Goal: Find specific page/section

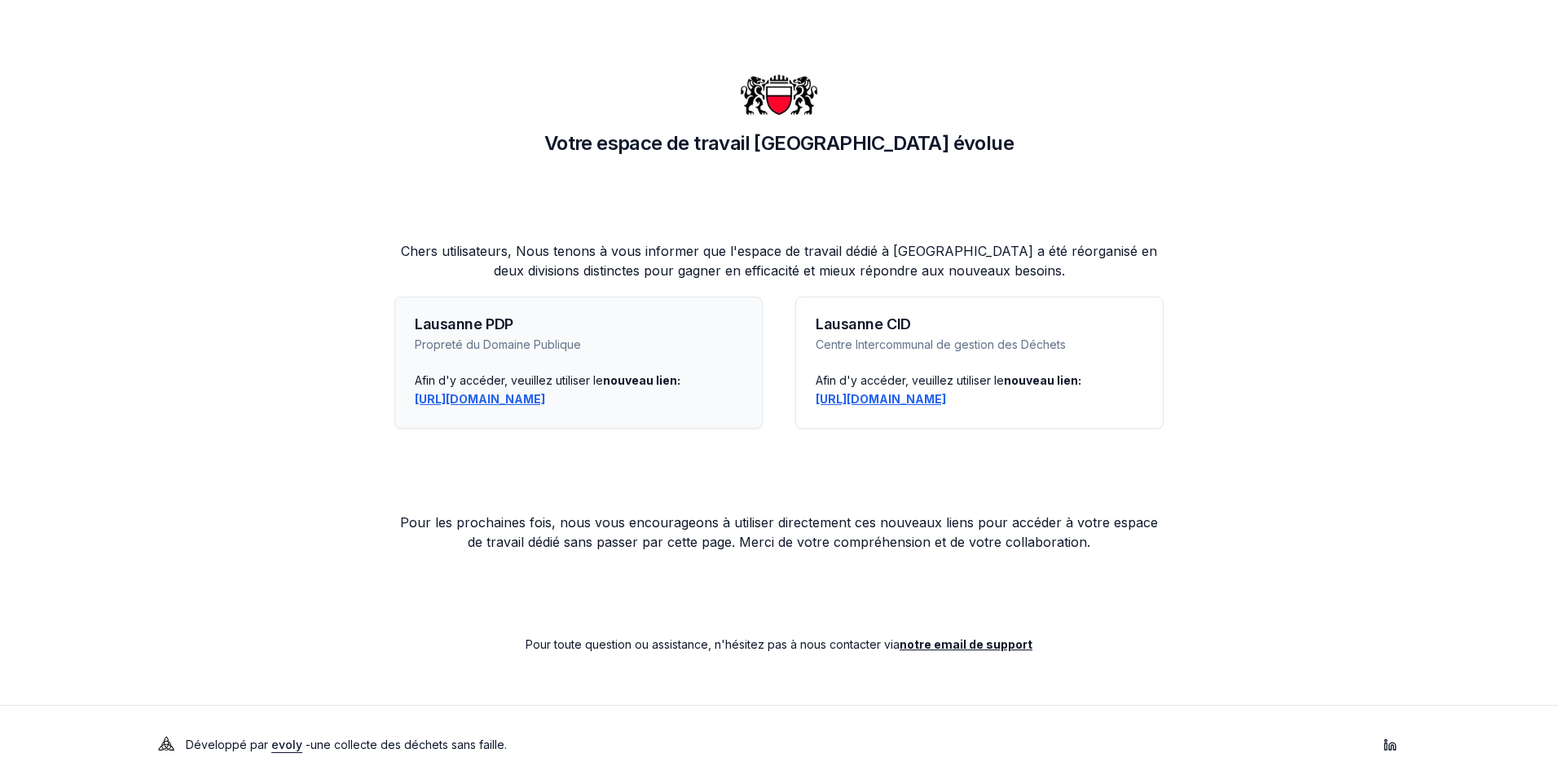
click at [511, 400] on link "https://lausanne-pdp.app.evolyenergy.com" at bounding box center [480, 398] width 130 height 14
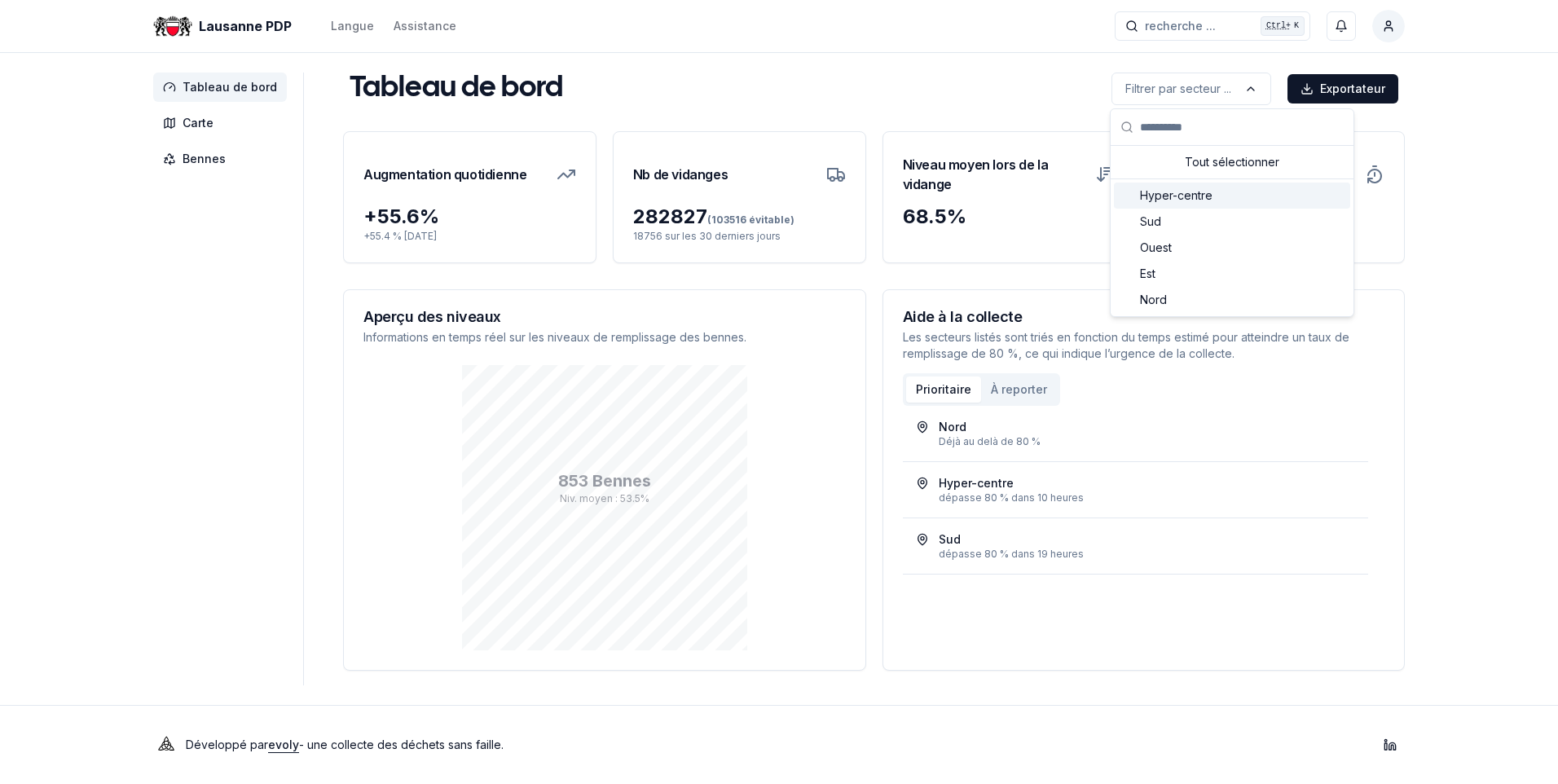
click at [1171, 191] on span "Hyper-centre" at bounding box center [1177, 196] width 73 height 16
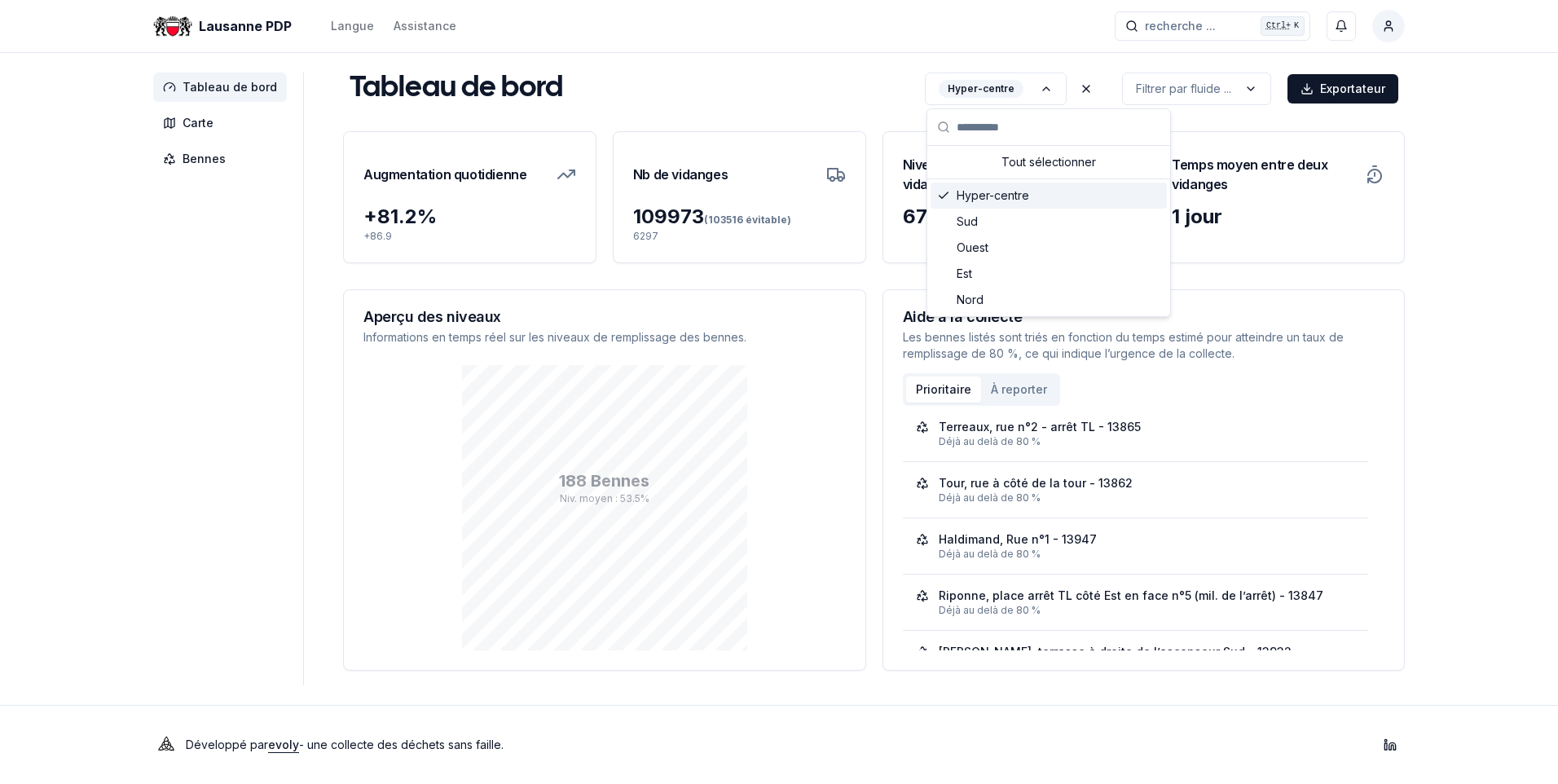
click at [991, 194] on span "Hyper-centre" at bounding box center [993, 196] width 73 height 16
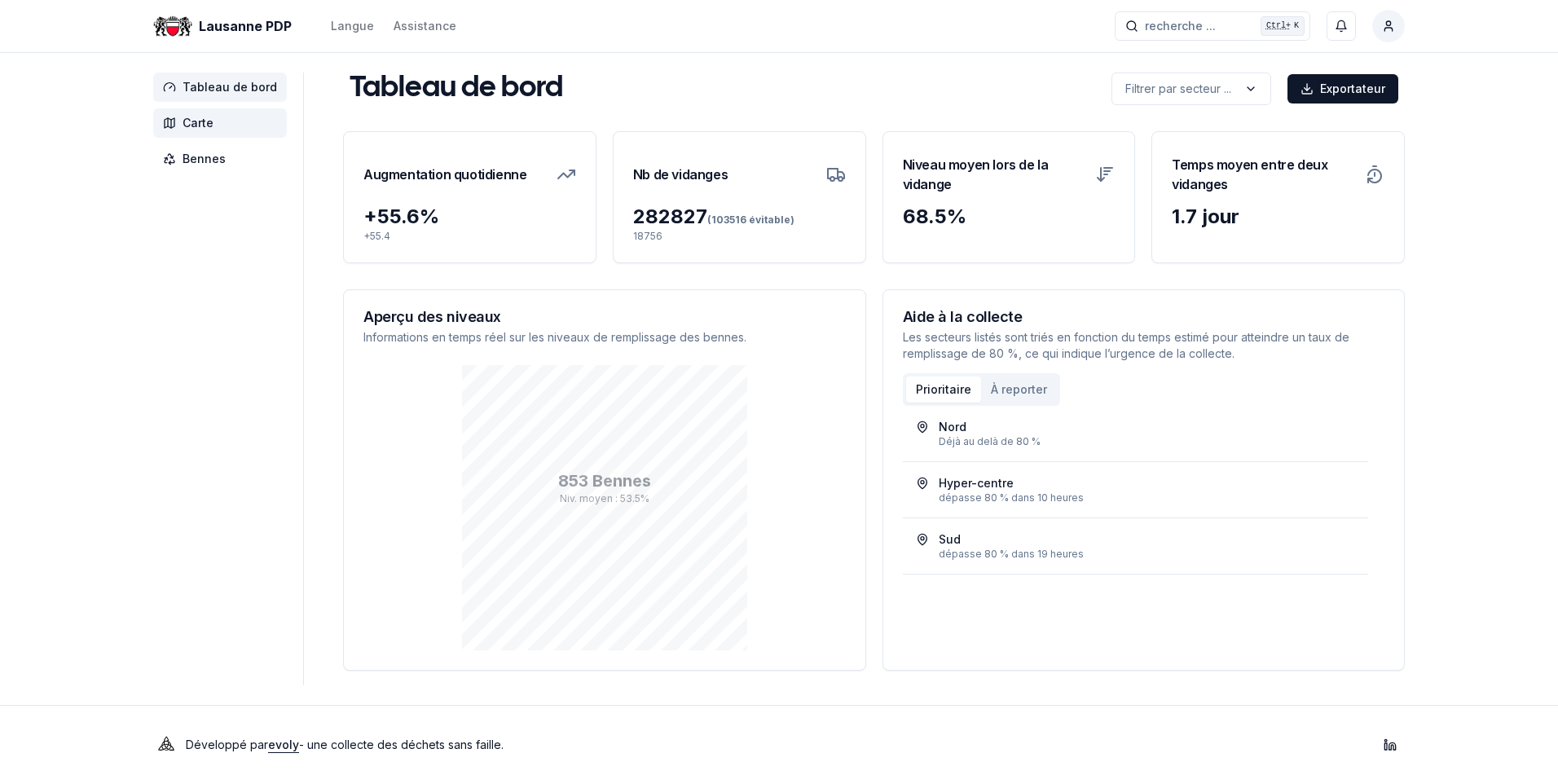
click at [197, 136] on span "Carte" at bounding box center [219, 123] width 134 height 29
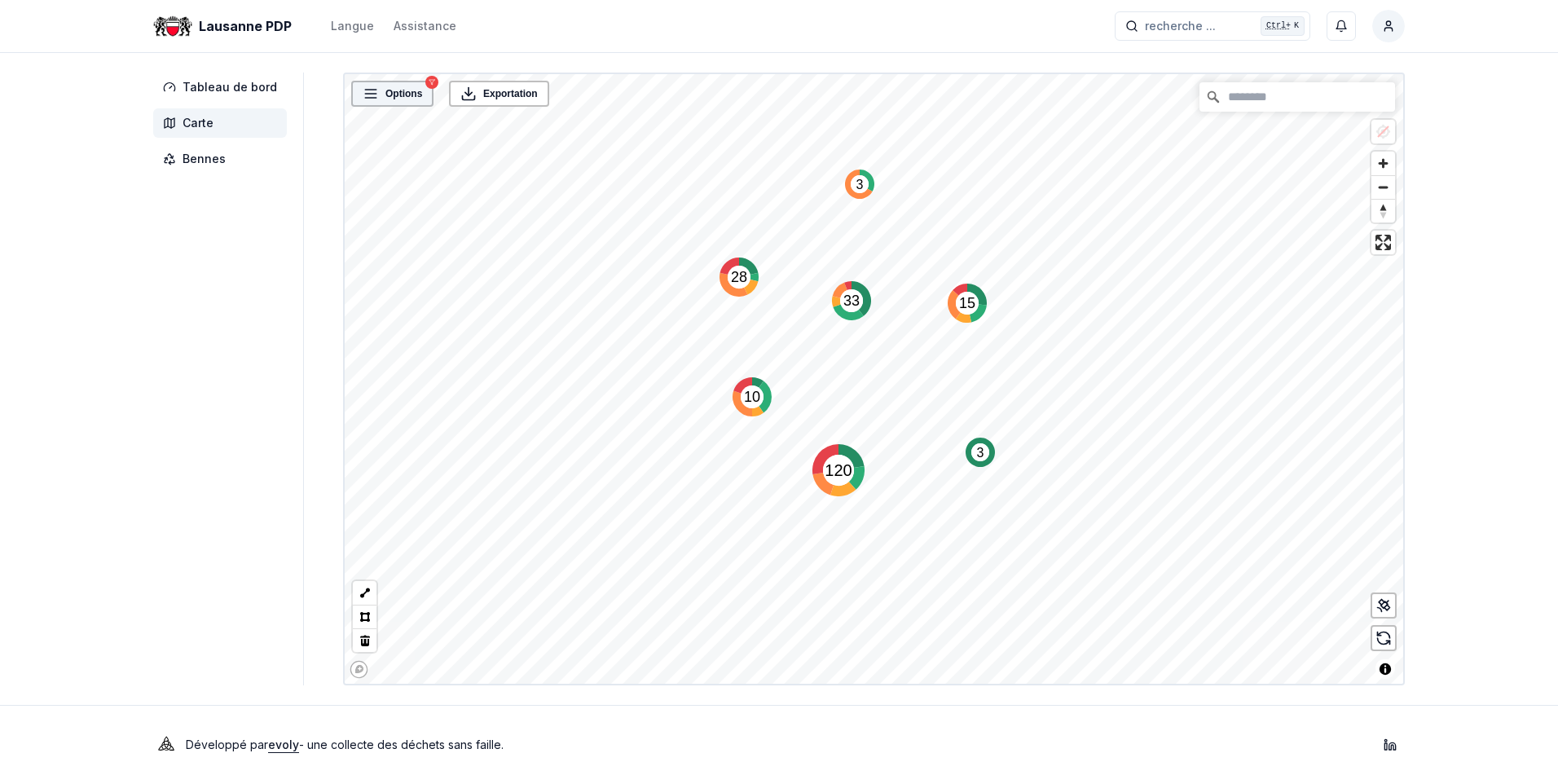
click at [394, 97] on span "Options" at bounding box center [404, 94] width 36 height 16
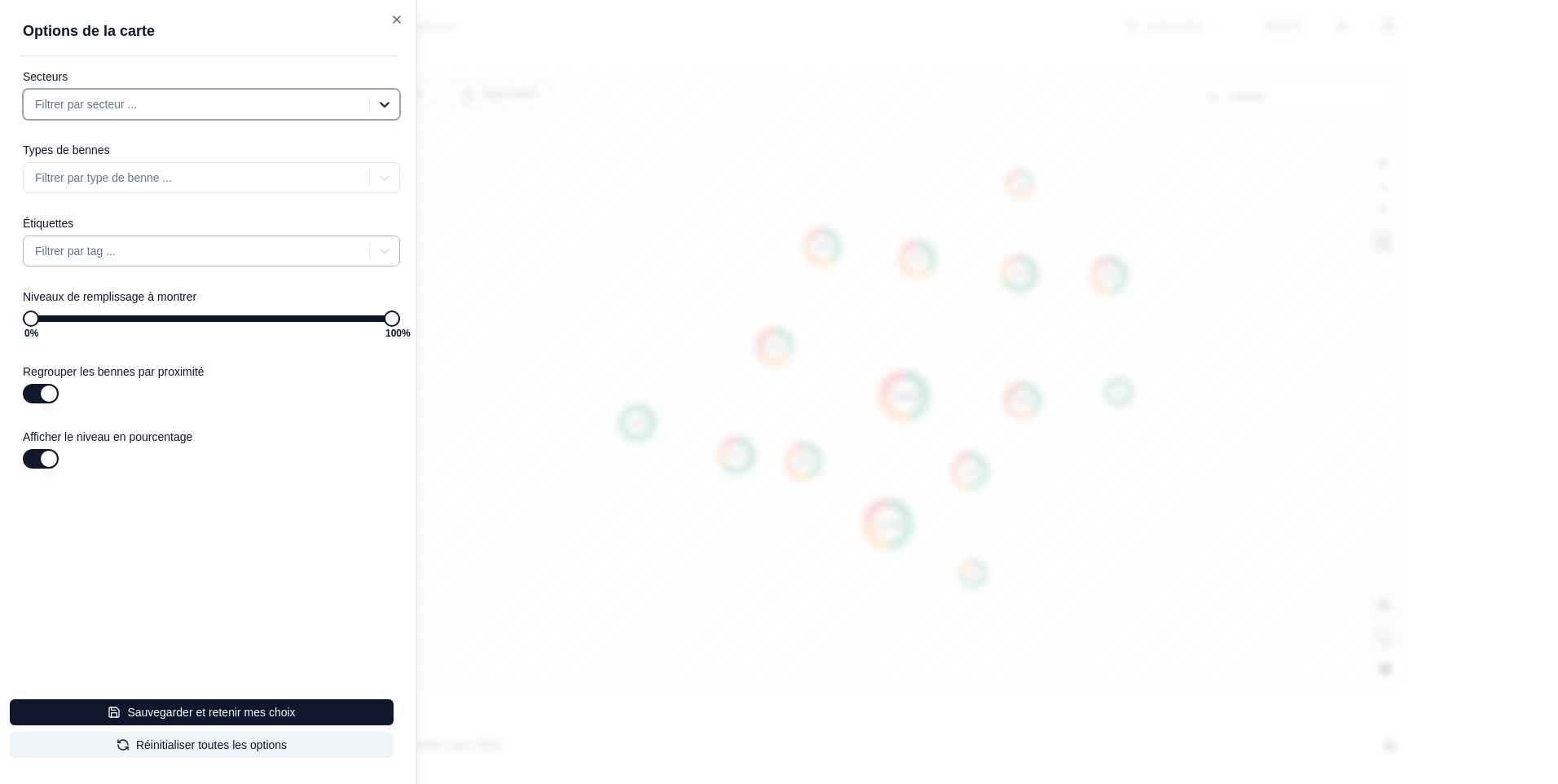
click at [386, 104] on icon at bounding box center [385, 105] width 16 height 16
click at [317, 180] on div "Hyper-centre" at bounding box center [221, 174] width 358 height 29
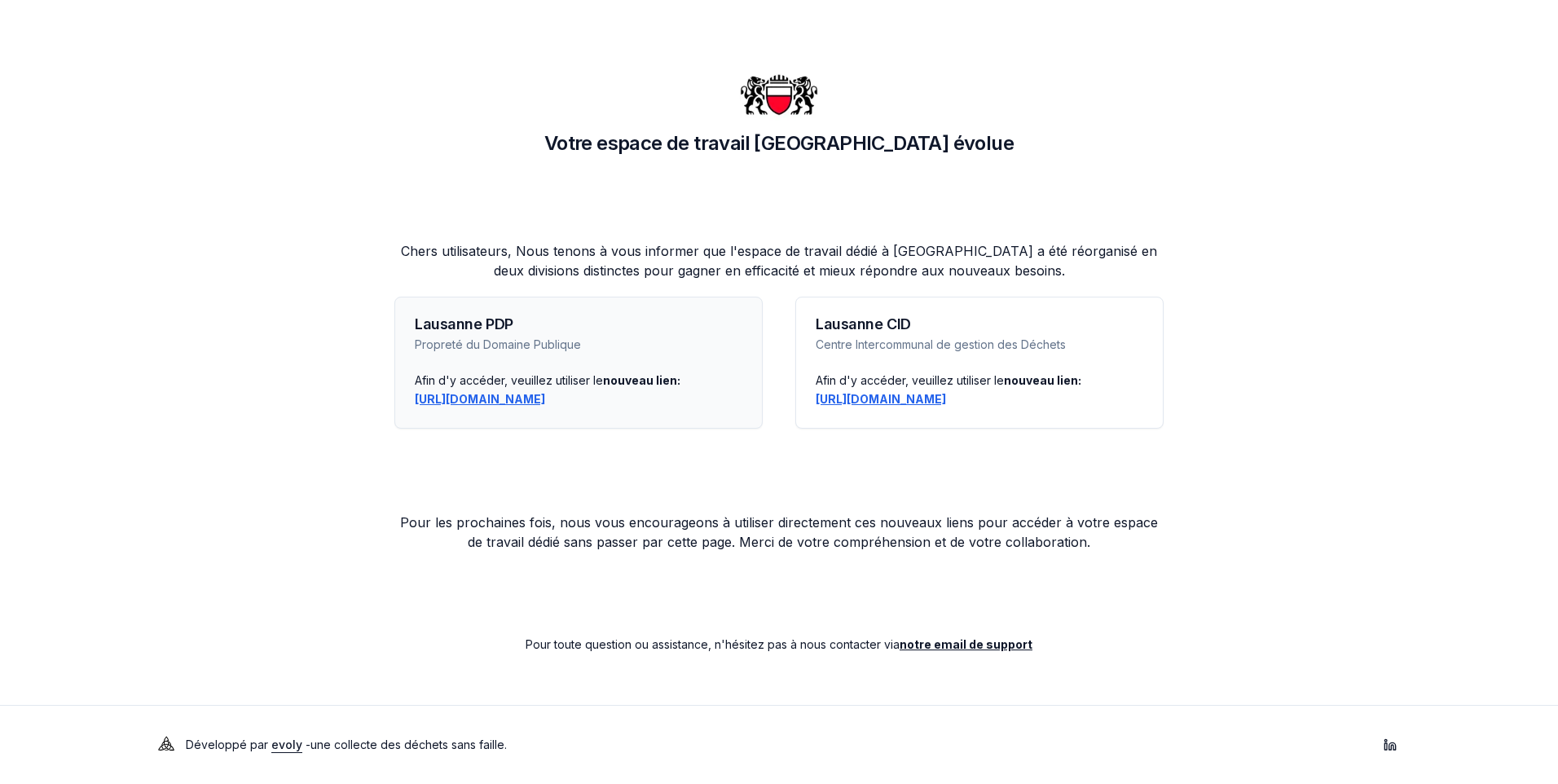
click at [522, 397] on link "https://lausanne-pdp.app.evolyenergy.com" at bounding box center [480, 398] width 130 height 14
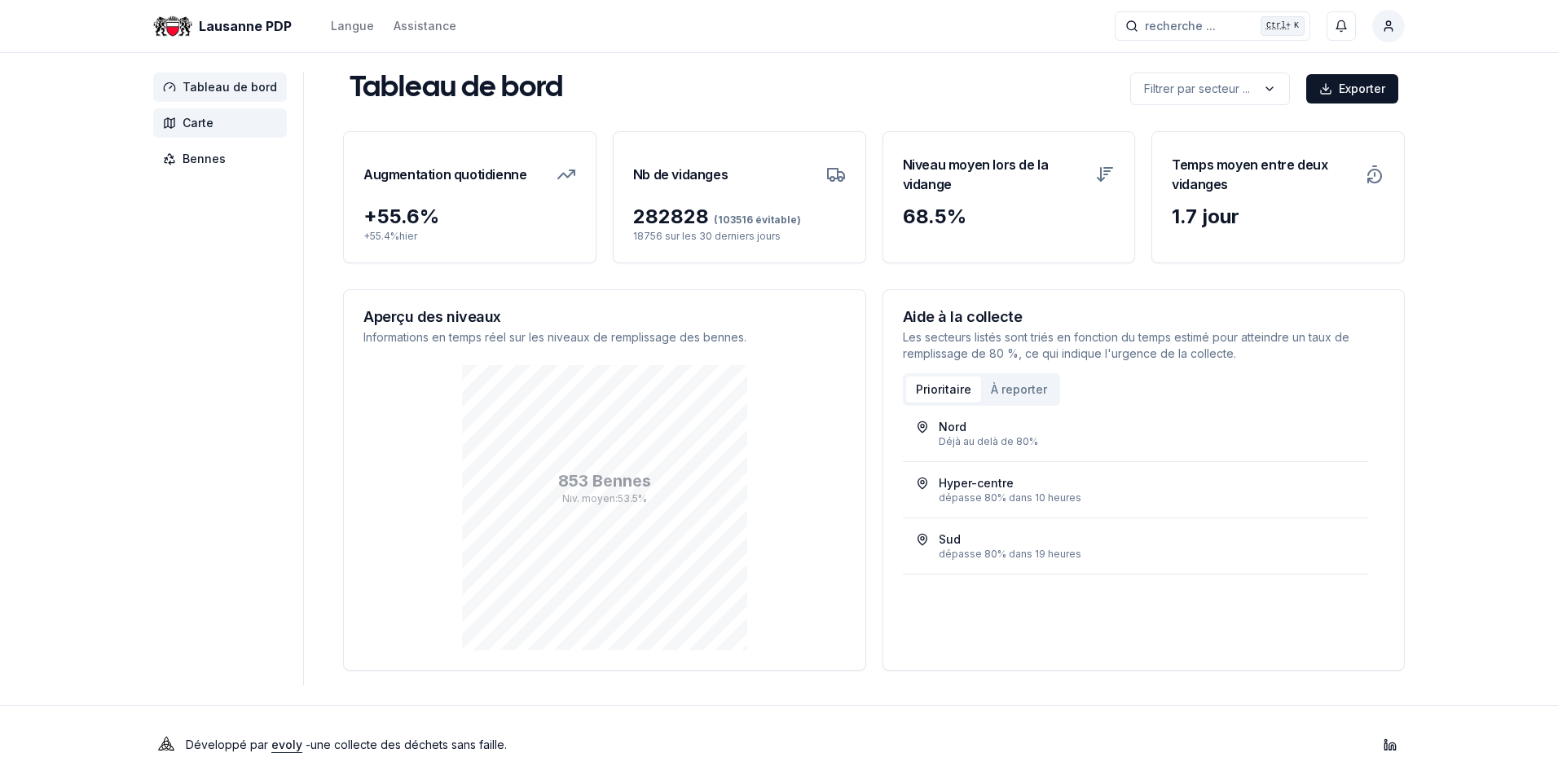
click at [181, 124] on span "Carte" at bounding box center [219, 123] width 134 height 29
click at [195, 125] on span "Carte" at bounding box center [198, 123] width 31 height 16
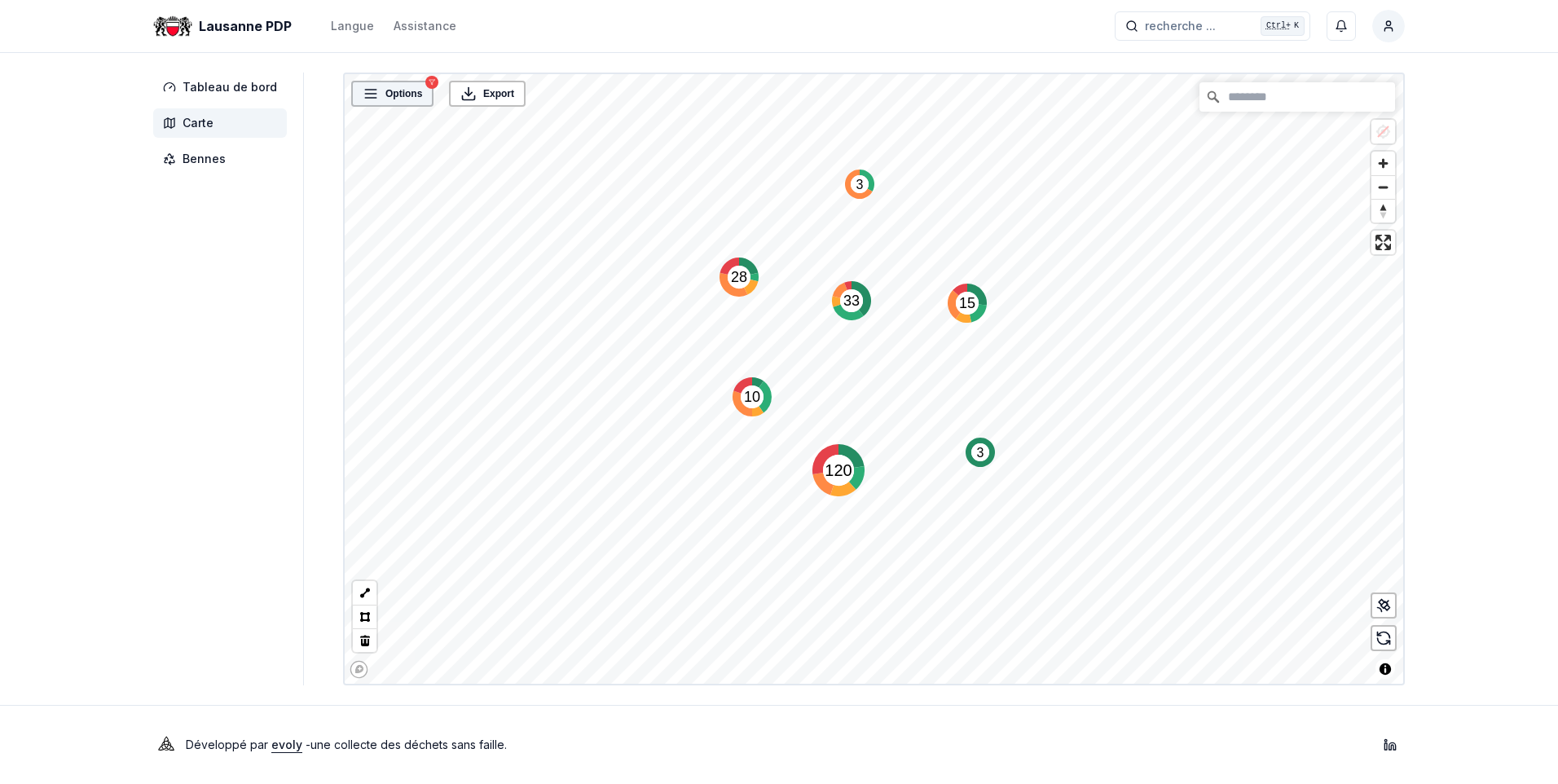
click at [403, 105] on div "Options" at bounding box center [392, 94] width 82 height 26
click at [400, 95] on span "Options" at bounding box center [404, 94] width 36 height 16
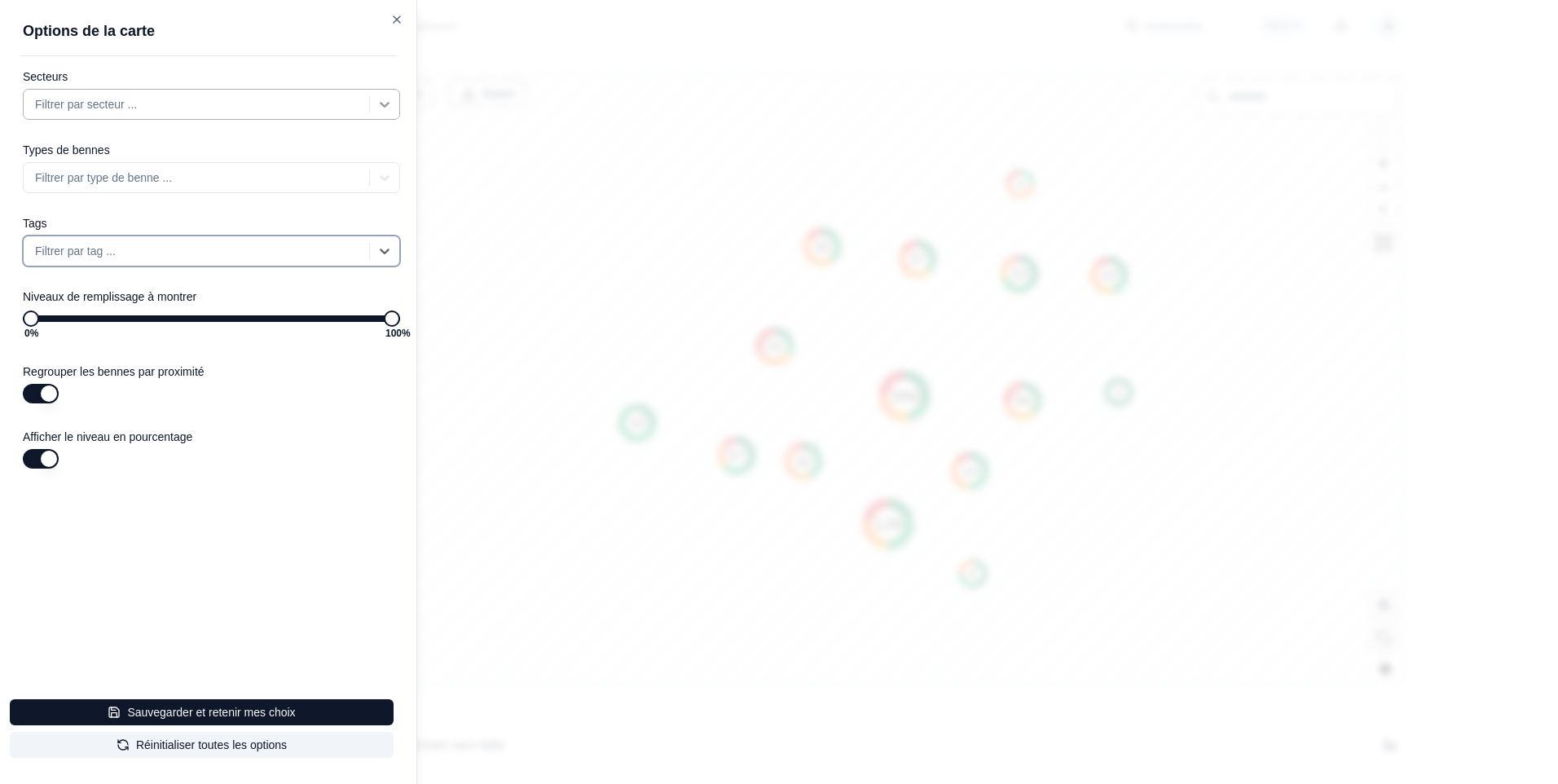
click at [383, 104] on icon at bounding box center [385, 105] width 16 height 16
click at [273, 177] on div "Hyper-centre" at bounding box center [221, 174] width 358 height 29
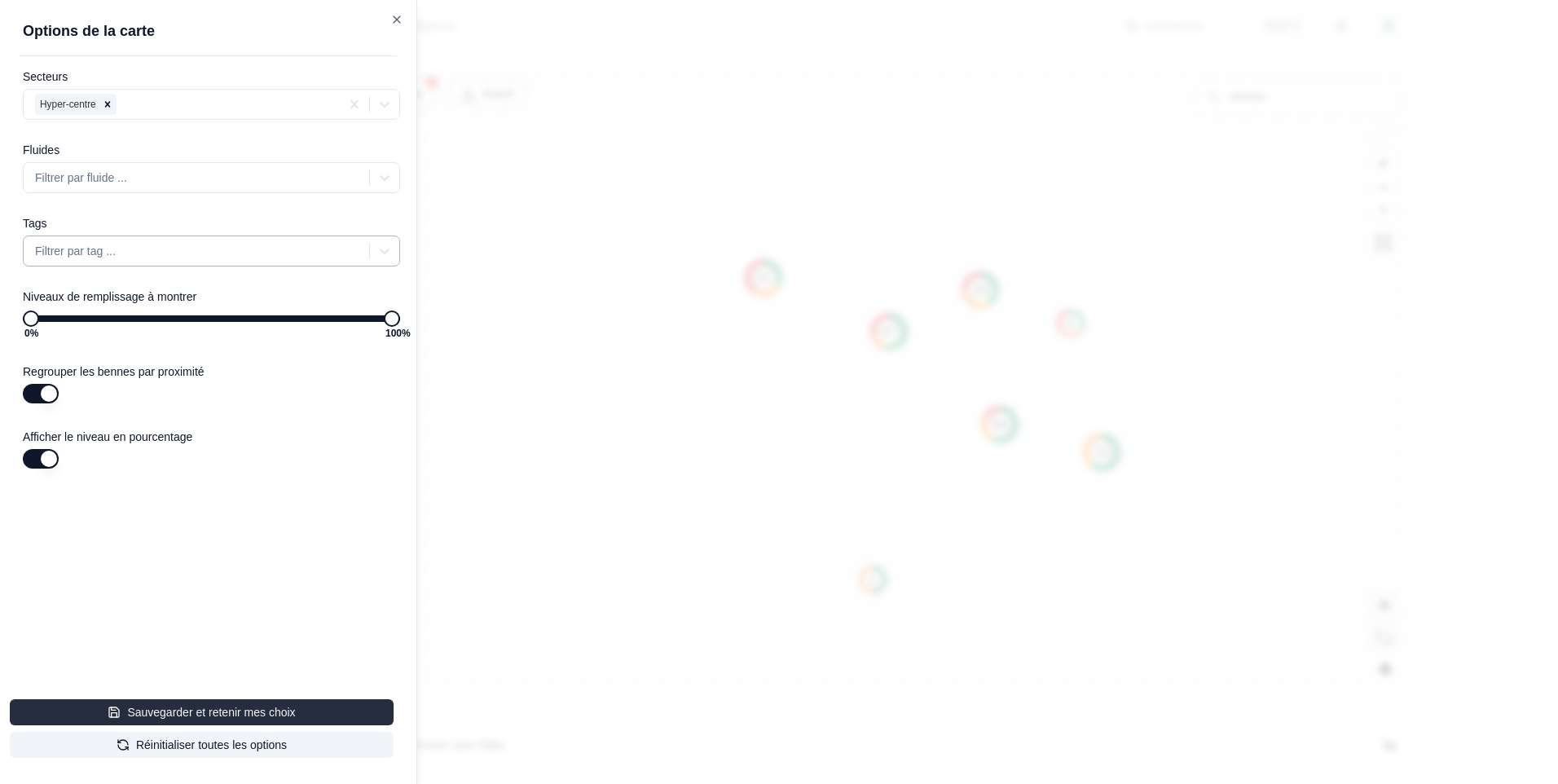
click at [194, 709] on button "Sauvegarder et retenir mes choix" at bounding box center [202, 711] width 384 height 26
click at [386, 172] on icon at bounding box center [385, 177] width 16 height 16
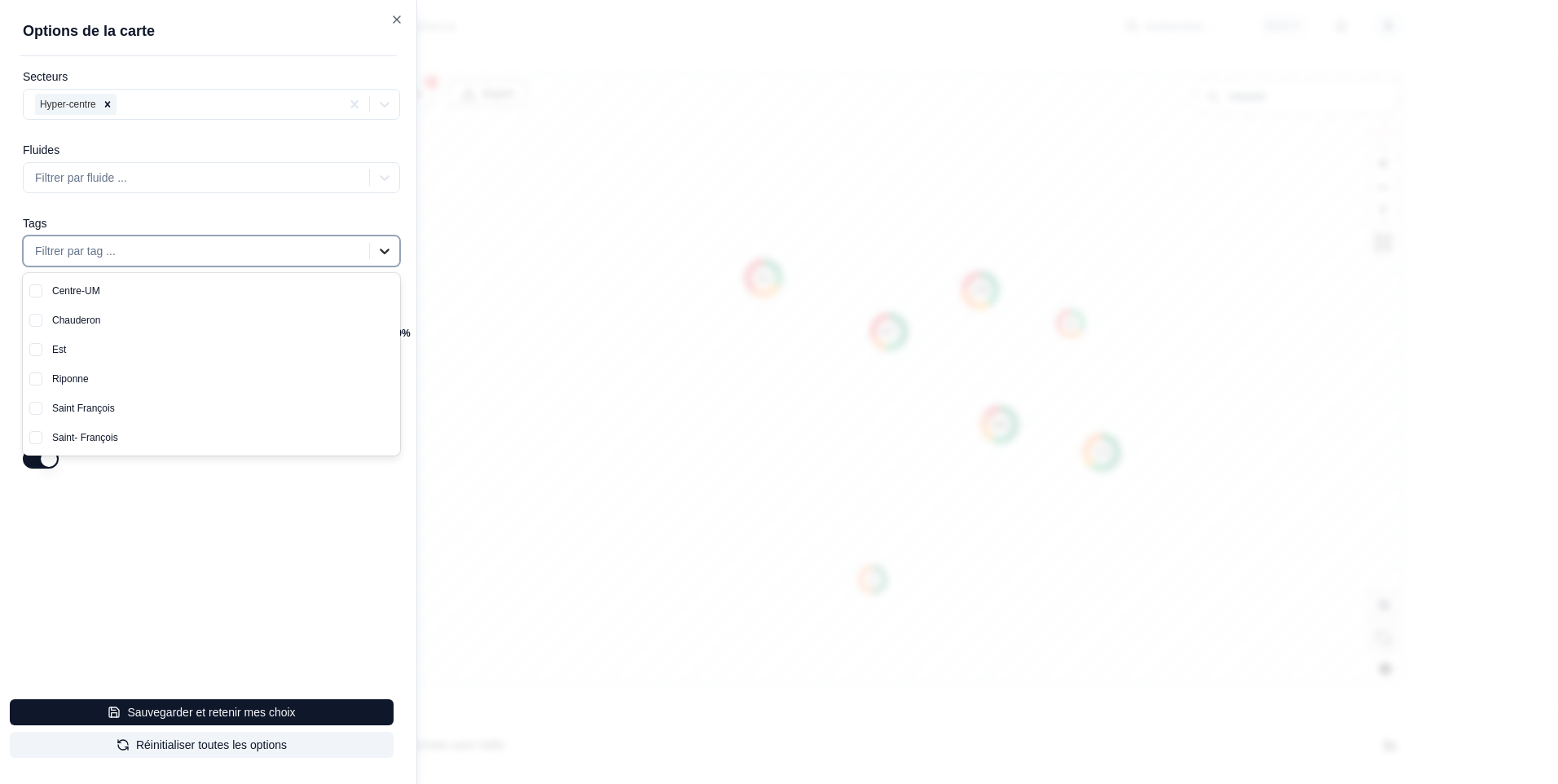
click at [386, 249] on icon at bounding box center [385, 251] width 16 height 16
click at [321, 378] on div "Riponne" at bounding box center [221, 378] width 358 height 29
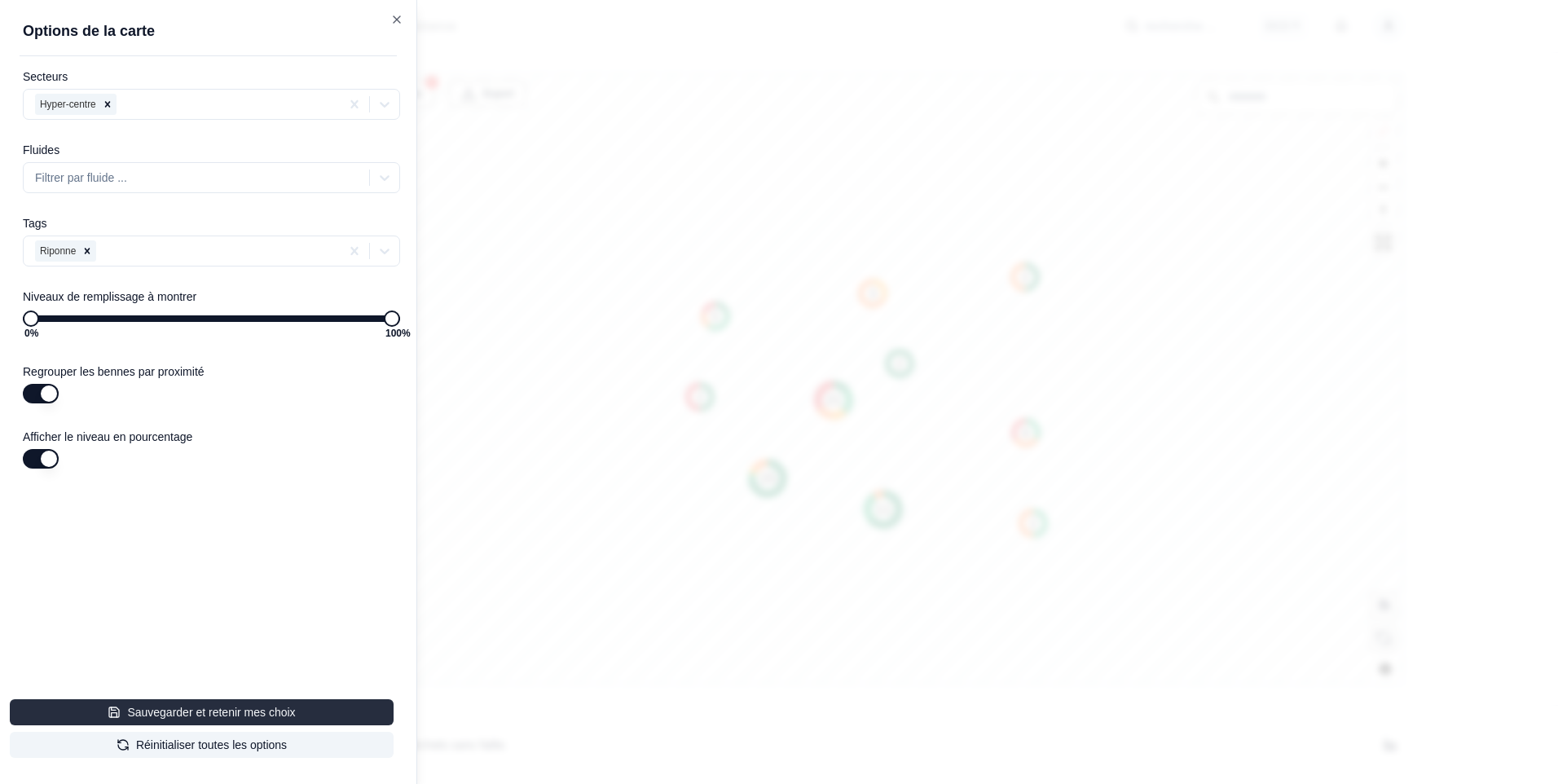
click at [218, 711] on button "Sauvegarder et retenir mes choix" at bounding box center [202, 711] width 384 height 26
click at [224, 711] on button "Sauvegarder et retenir mes choix" at bounding box center [202, 711] width 384 height 26
click at [227, 715] on button "Sauvegarder et retenir mes choix" at bounding box center [202, 711] width 384 height 26
click at [399, 19] on icon "button" at bounding box center [397, 19] width 13 height 13
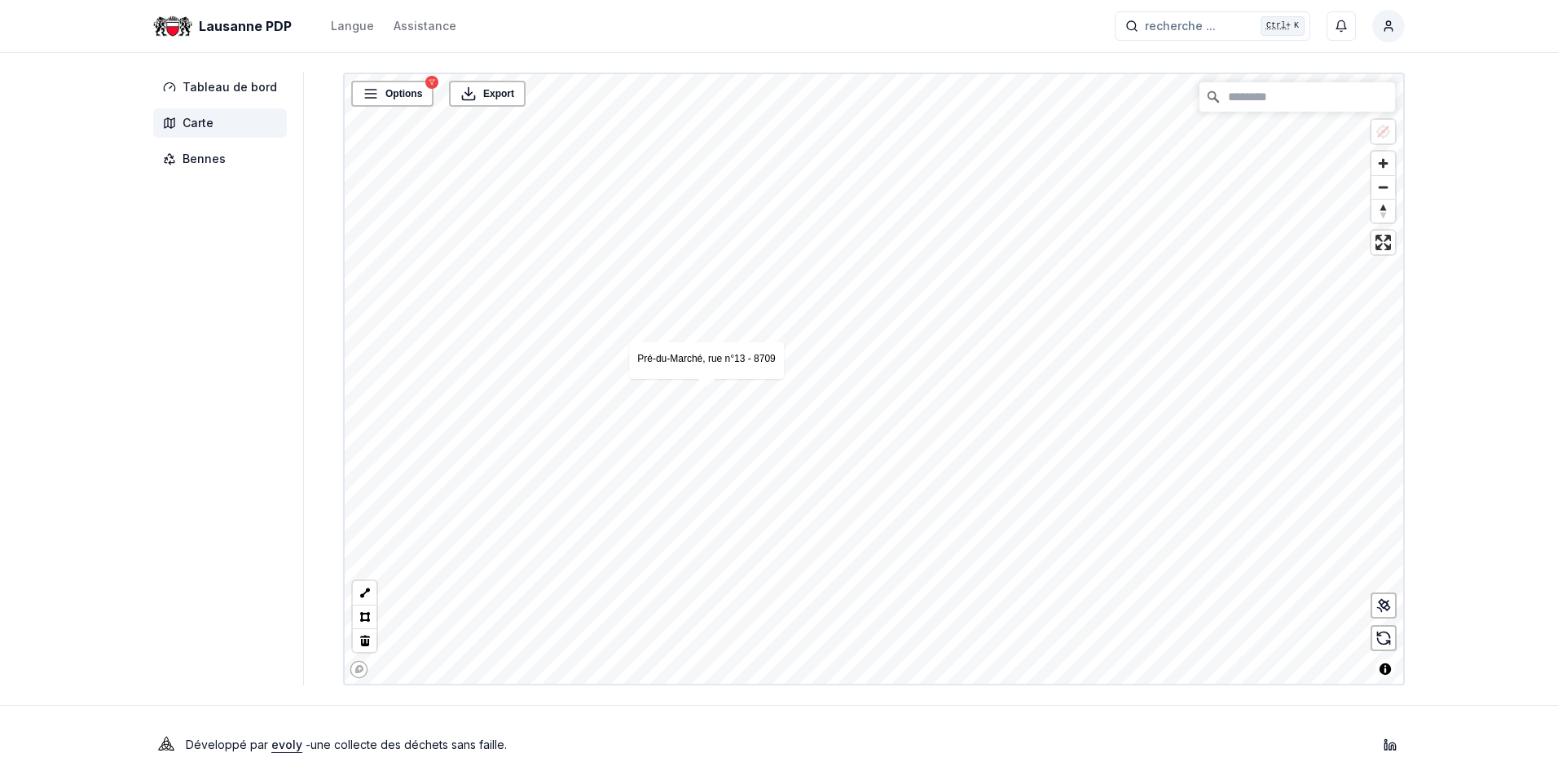
click at [703, 351] on div "Pré-du-Marché, rue n°13 - 8709" at bounding box center [706, 360] width 155 height 36
click at [702, 360] on link "Pré-du-Marché, rue n°13 - 8709" at bounding box center [706, 358] width 138 height 12
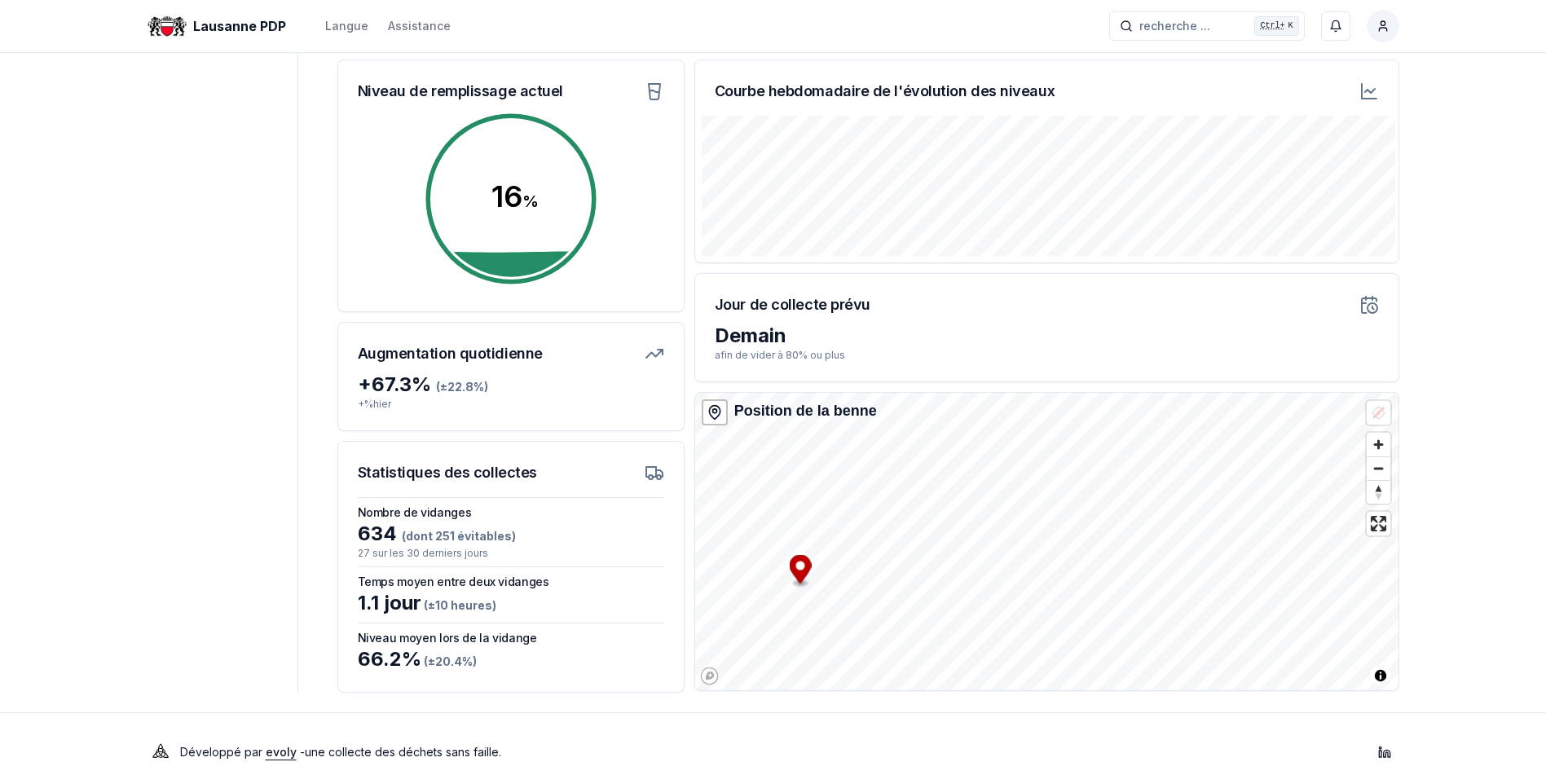
scroll to position [206, 0]
